Goal: Check status: Check status

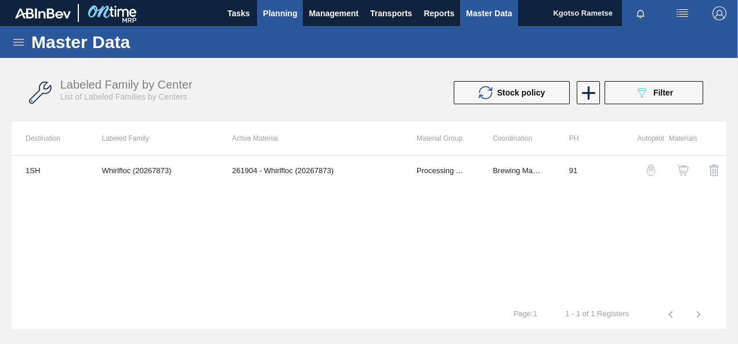
click at [271, 3] on button "Planning" at bounding box center [280, 13] width 46 height 26
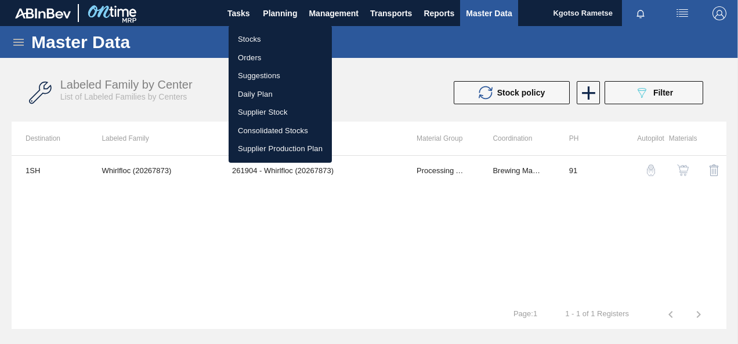
click at [257, 40] on li "Stocks" at bounding box center [279, 39] width 103 height 19
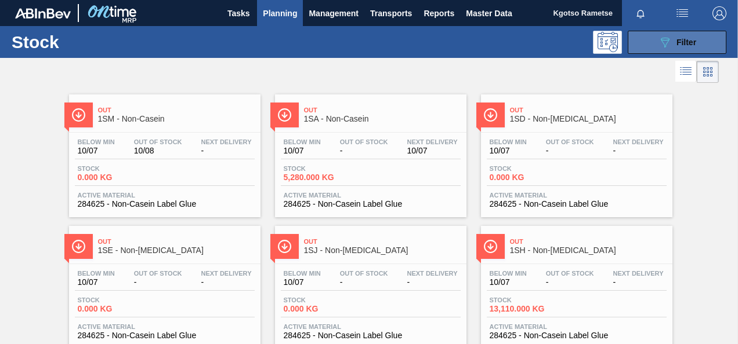
click at [663, 46] on icon at bounding box center [664, 43] width 9 height 10
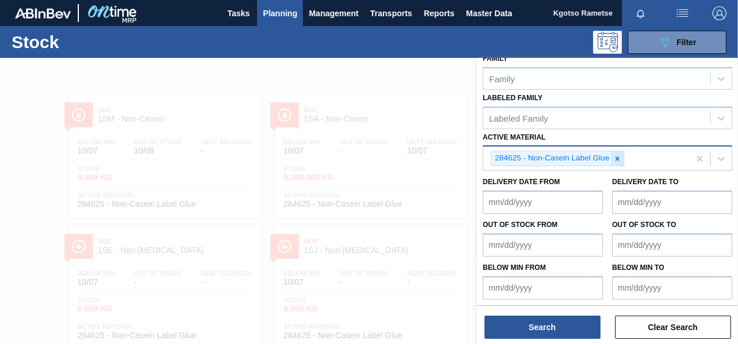
click at [614, 162] on div at bounding box center [617, 158] width 13 height 14
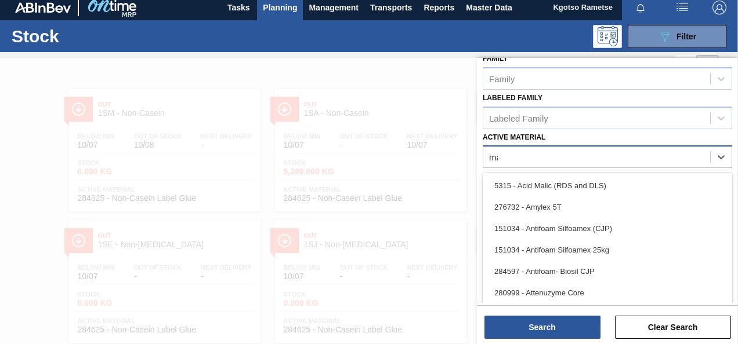
scroll to position [208, 0]
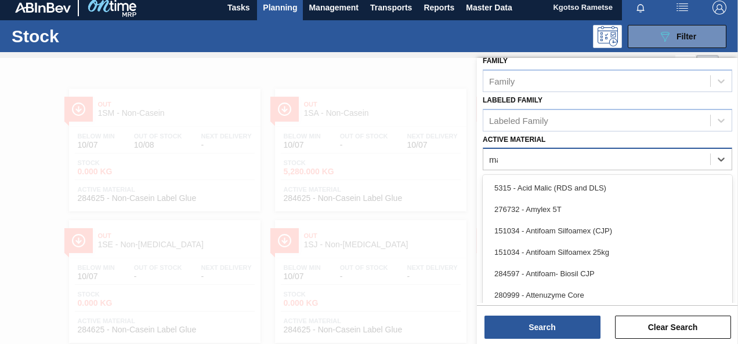
type Material "maiz"
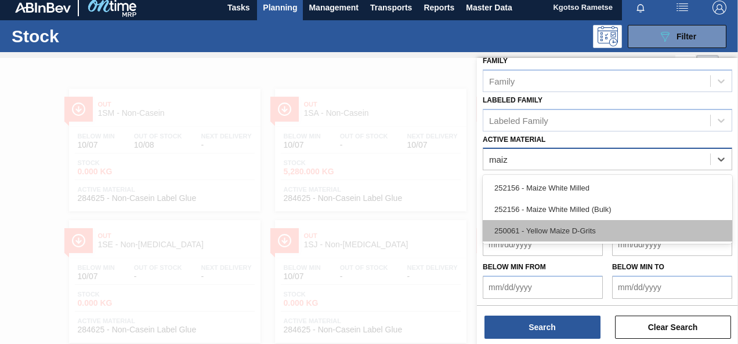
click at [553, 227] on div "250061 - Yellow Maize D-Grits" at bounding box center [606, 230] width 249 height 21
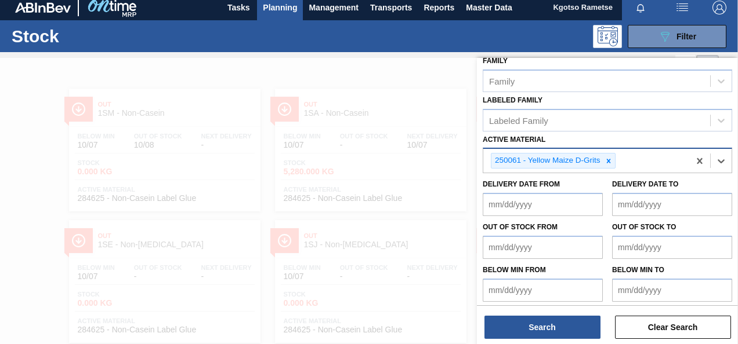
scroll to position [210, 0]
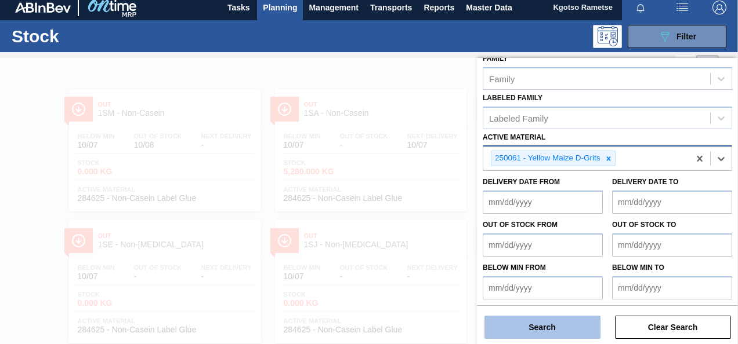
click at [569, 327] on button "Search" at bounding box center [542, 327] width 116 height 23
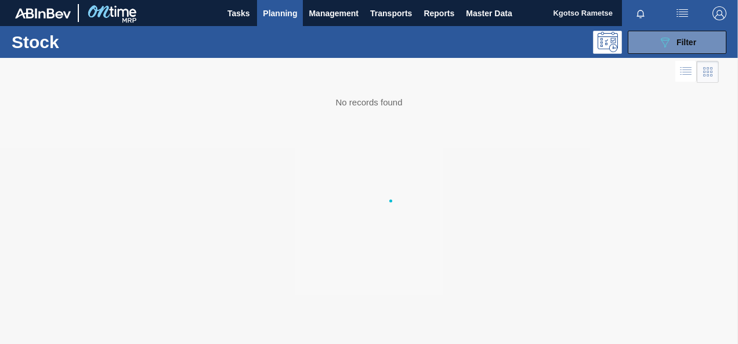
scroll to position [0, 0]
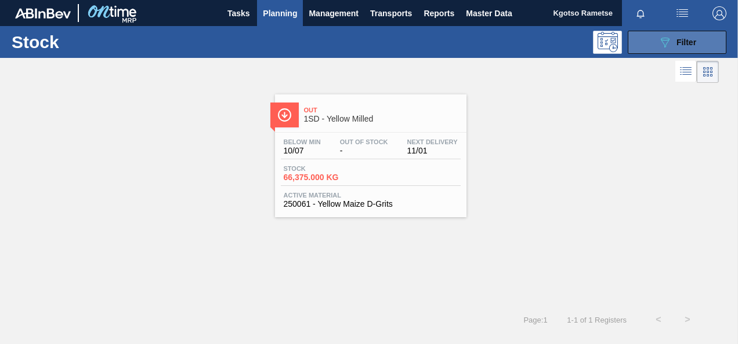
click at [647, 39] on button "089F7B8B-B2A5-4AFE-B5C0-19BA573D28AC Filter" at bounding box center [676, 42] width 99 height 23
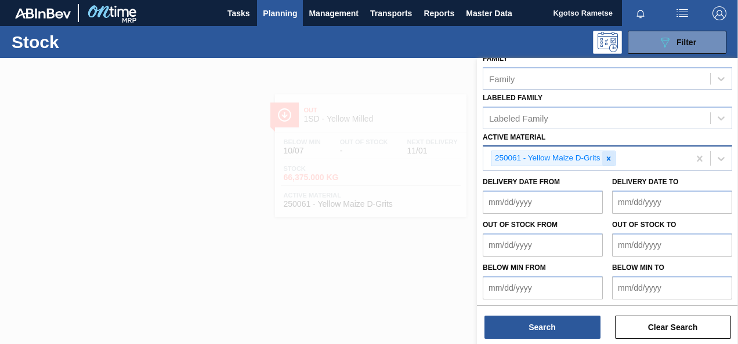
click at [605, 155] on icon at bounding box center [608, 159] width 8 height 8
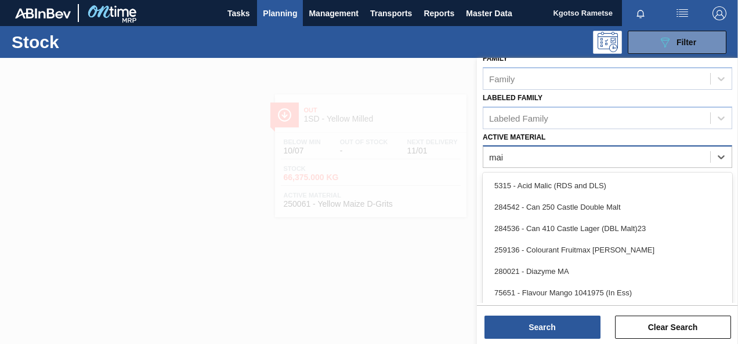
scroll to position [208, 0]
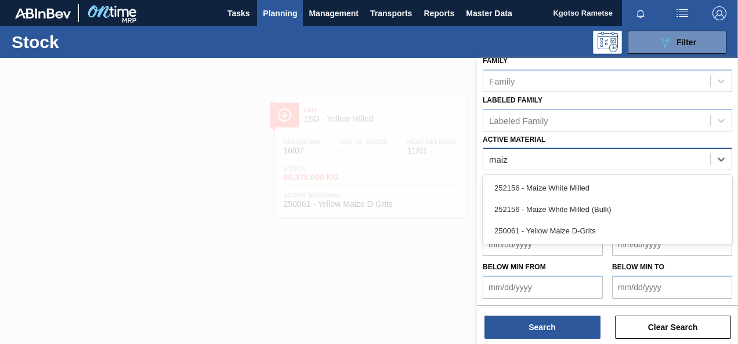
type Material "maize"
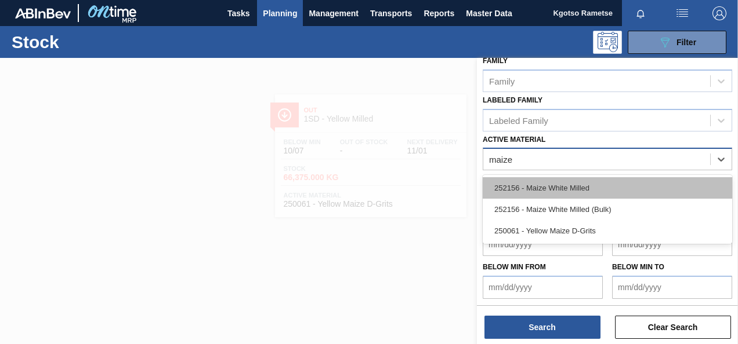
click at [579, 187] on div "252156 - Maize White Milled" at bounding box center [606, 187] width 249 height 21
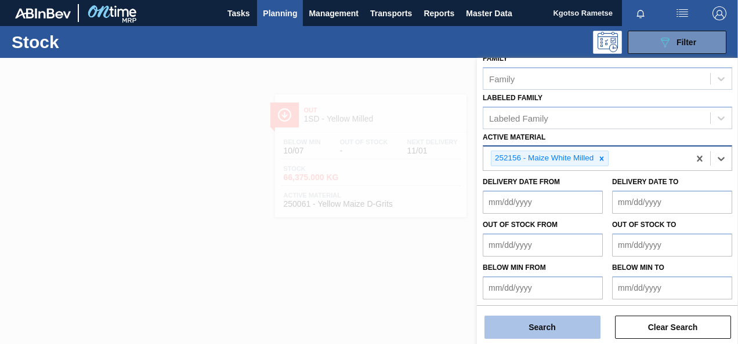
click at [569, 328] on button "Search" at bounding box center [542, 327] width 116 height 23
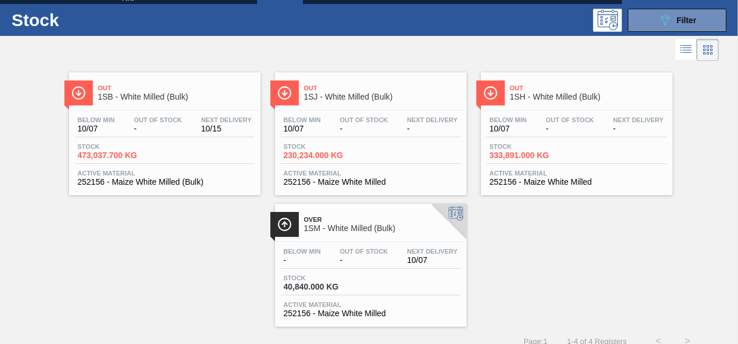
scroll to position [35, 0]
